Goal: Information Seeking & Learning: Learn about a topic

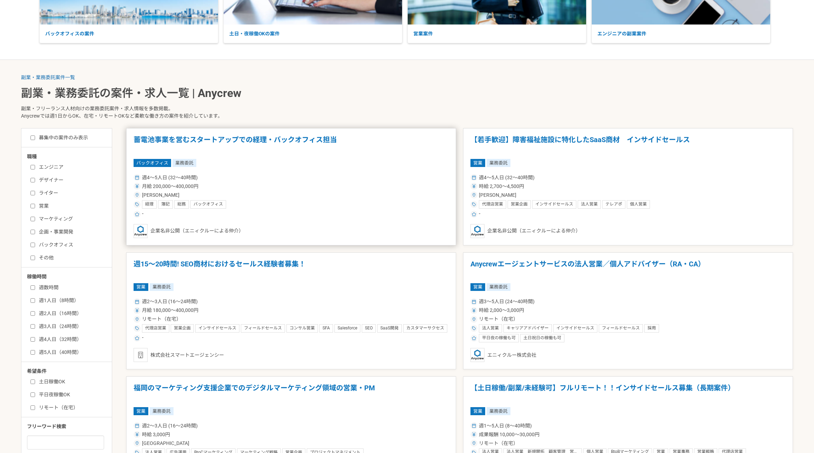
scroll to position [119, 0]
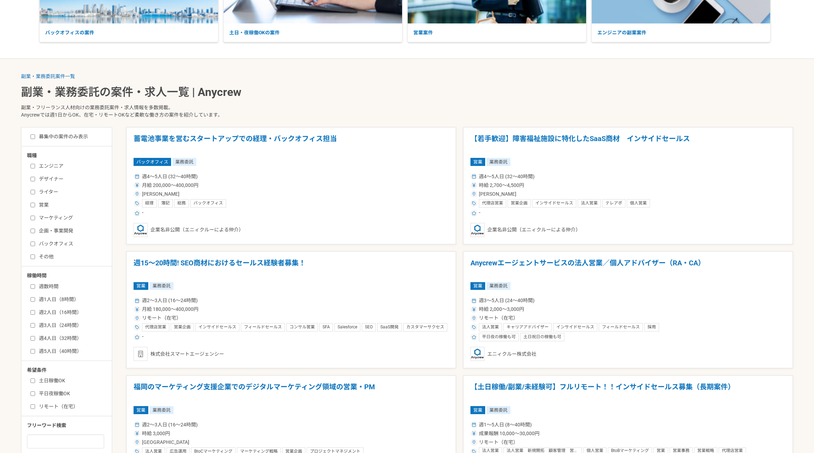
click at [43, 254] on label "その他" at bounding box center [70, 256] width 81 height 7
click at [35, 255] on input "その他" at bounding box center [32, 257] width 5 height 5
checkbox input "true"
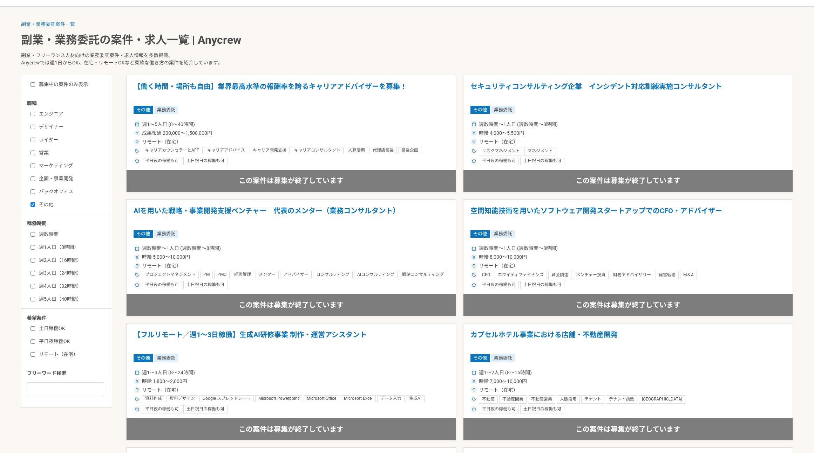
scroll to position [196, 0]
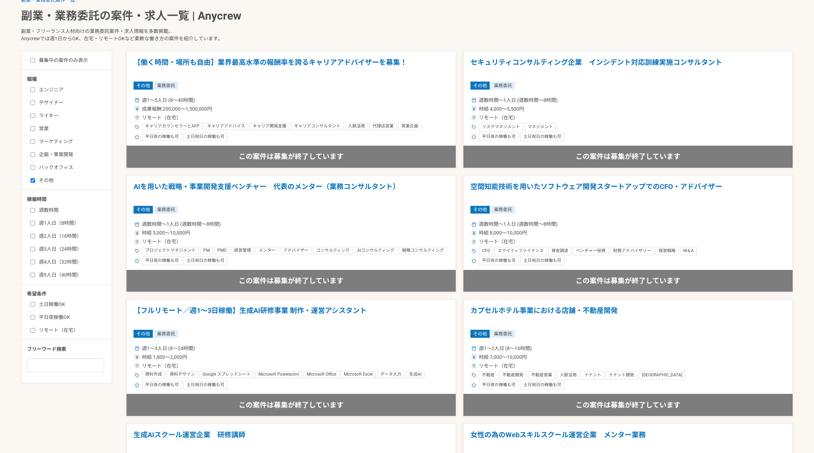
click at [32, 63] on label "募集中の案件のみ表示" at bounding box center [58, 60] width 57 height 7
click at [32, 63] on input "募集中の案件のみ表示" at bounding box center [32, 60] width 5 height 5
checkbox input "true"
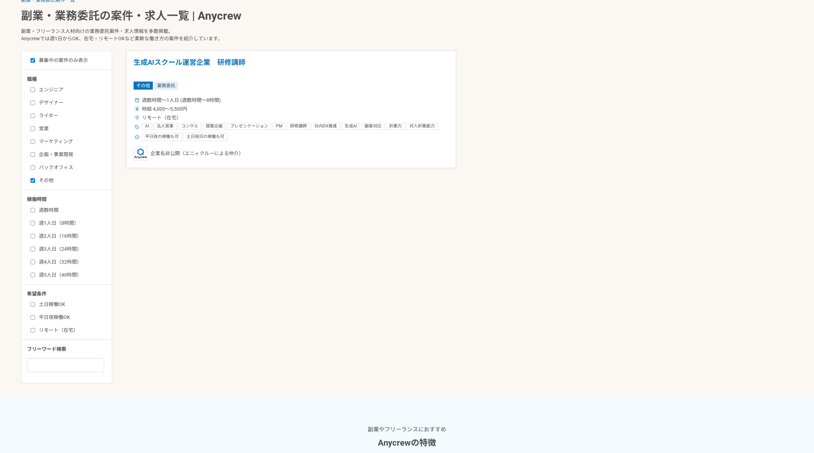
click at [39, 181] on label "その他" at bounding box center [70, 180] width 81 height 7
click at [35, 181] on input "その他" at bounding box center [32, 180] width 5 height 5
checkbox input "false"
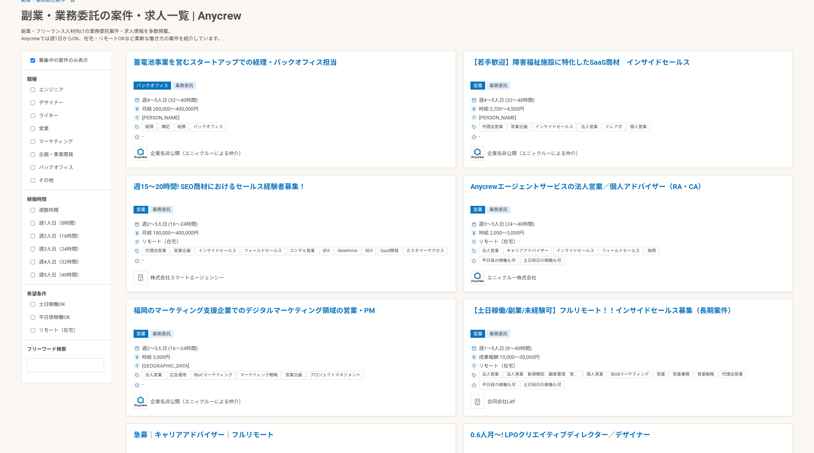
click at [43, 235] on label "週2人日（16時間）" at bounding box center [70, 236] width 81 height 7
click at [35, 235] on input "週2人日（16時間）" at bounding box center [32, 236] width 5 height 5
checkbox input "true"
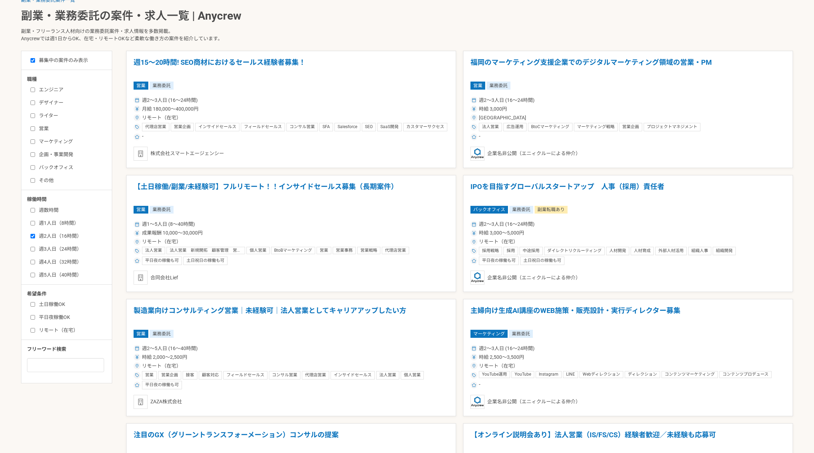
click at [38, 224] on label "週1人日（8時間）" at bounding box center [70, 223] width 81 height 7
click at [35, 224] on input "週1人日（8時間）" at bounding box center [32, 223] width 5 height 5
checkbox input "true"
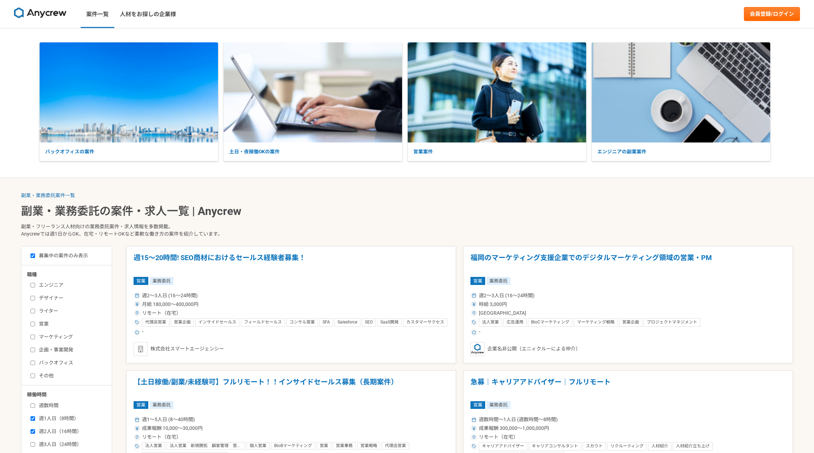
click at [41, 15] on img at bounding box center [40, 12] width 53 height 11
checkbox input "false"
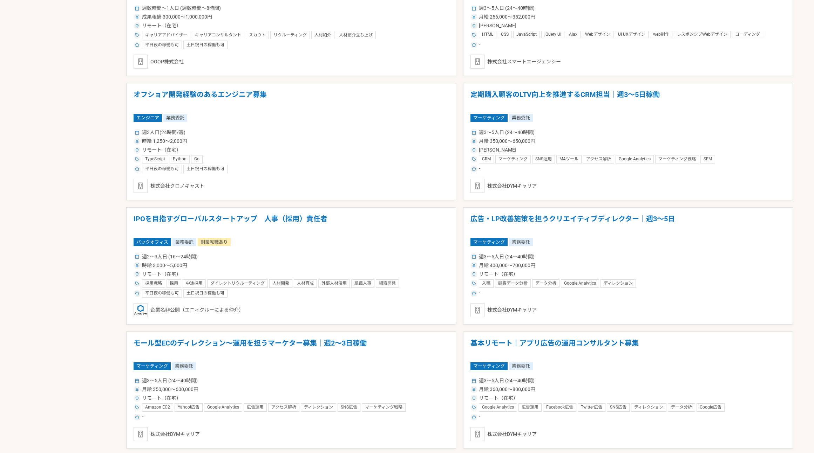
scroll to position [690, 0]
